Goal: Find specific page/section: Find specific page/section

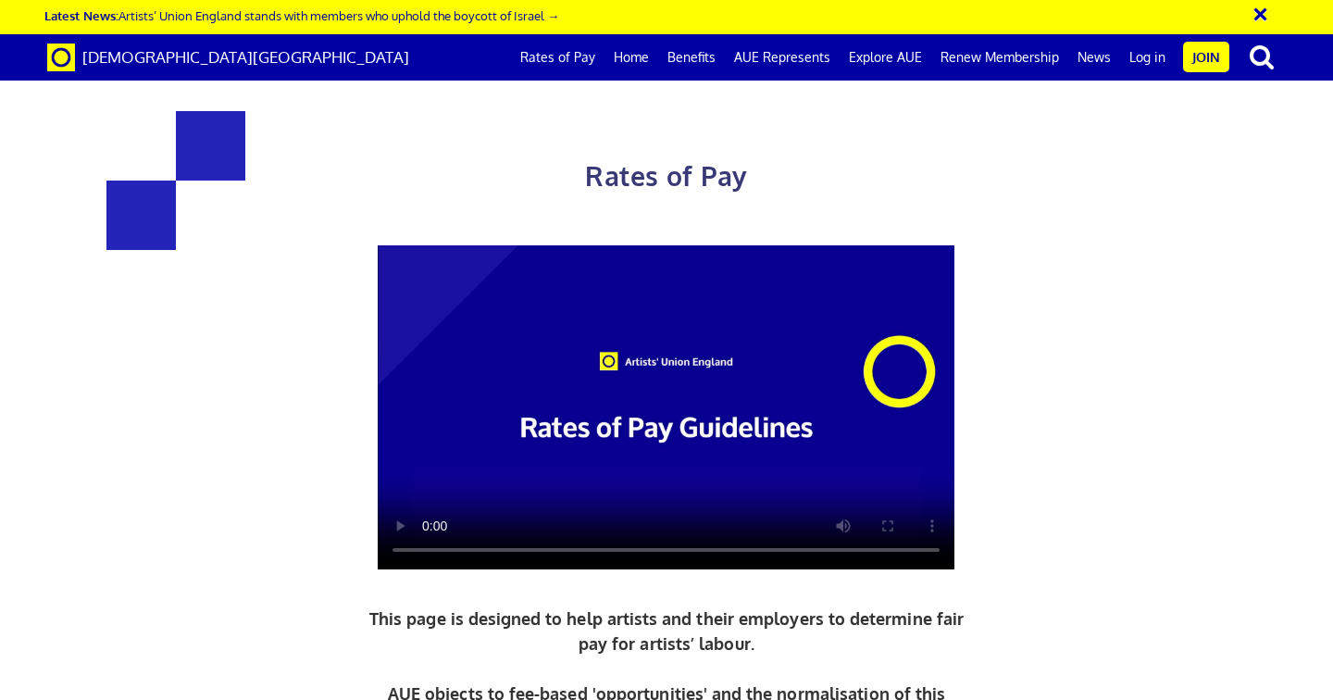
scroll to position [2339, 0]
